Goal: Task Accomplishment & Management: Complete application form

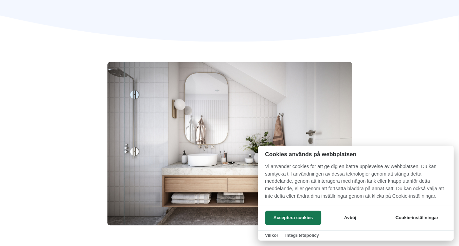
scroll to position [148, 0]
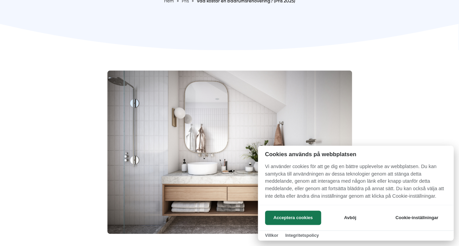
click at [351, 181] on p "Vi använder cookies för att ge dig en bättre upplevelse av webbplatsen. Du kan …" at bounding box center [356, 183] width 196 height 41
drag, startPoint x: 373, startPoint y: 151, endPoint x: 322, endPoint y: 164, distance: 52.9
click at [322, 163] on div "Cookies används på webbplatsen Vi använder cookies för att ge dig en bättre upp…" at bounding box center [356, 174] width 196 height 59
click at [322, 117] on div at bounding box center [229, 123] width 459 height 246
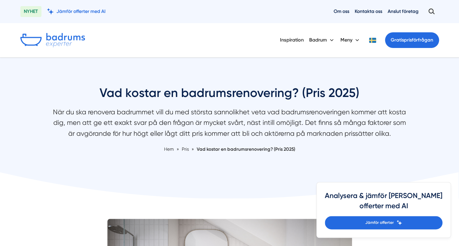
scroll to position [5, 0]
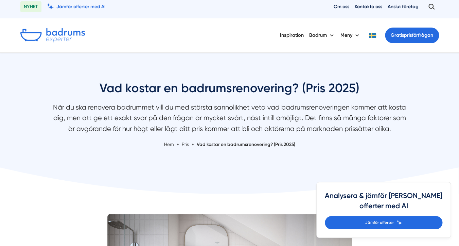
click at [221, 146] on span "Vad kostar en badrumsrenovering? (Pris 2025)" at bounding box center [246, 143] width 99 height 5
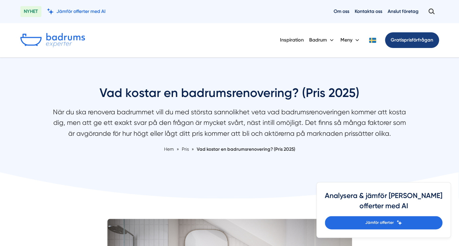
click at [414, 46] on link "Gratis prisförfrågan" at bounding box center [412, 40] width 54 height 16
